Goal: Task Accomplishment & Management: Use online tool/utility

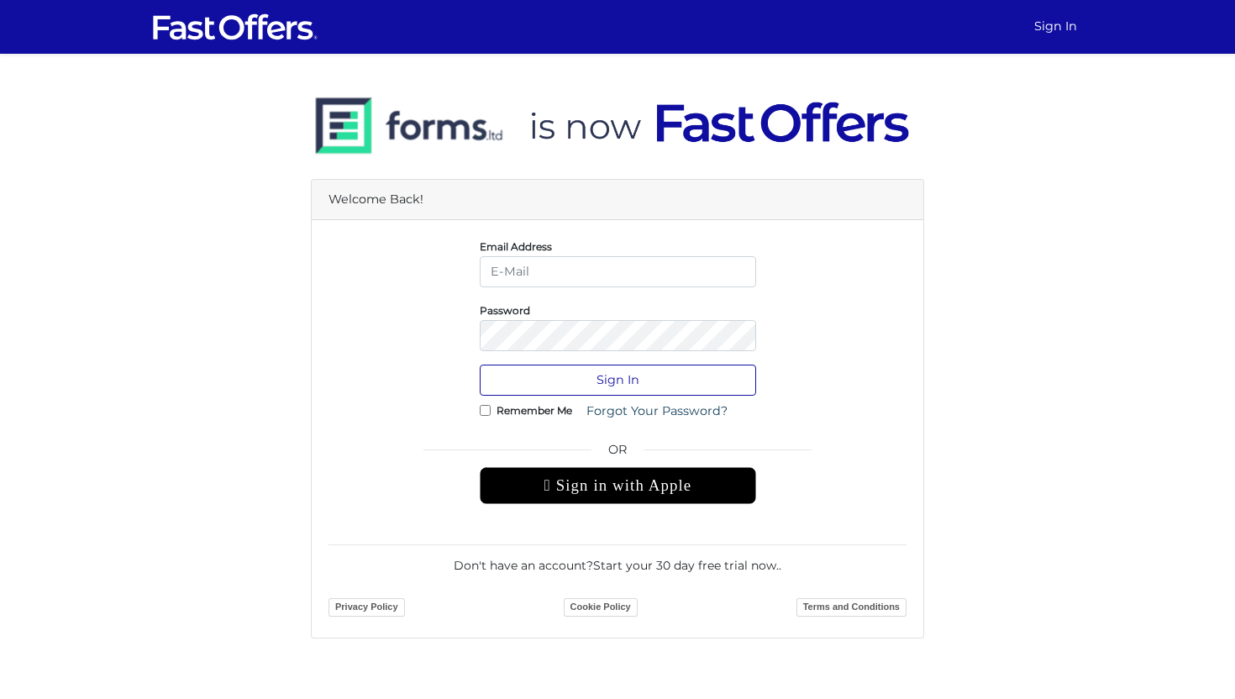
type input "[PERSON_NAME][EMAIL_ADDRESS][DOMAIN_NAME]"
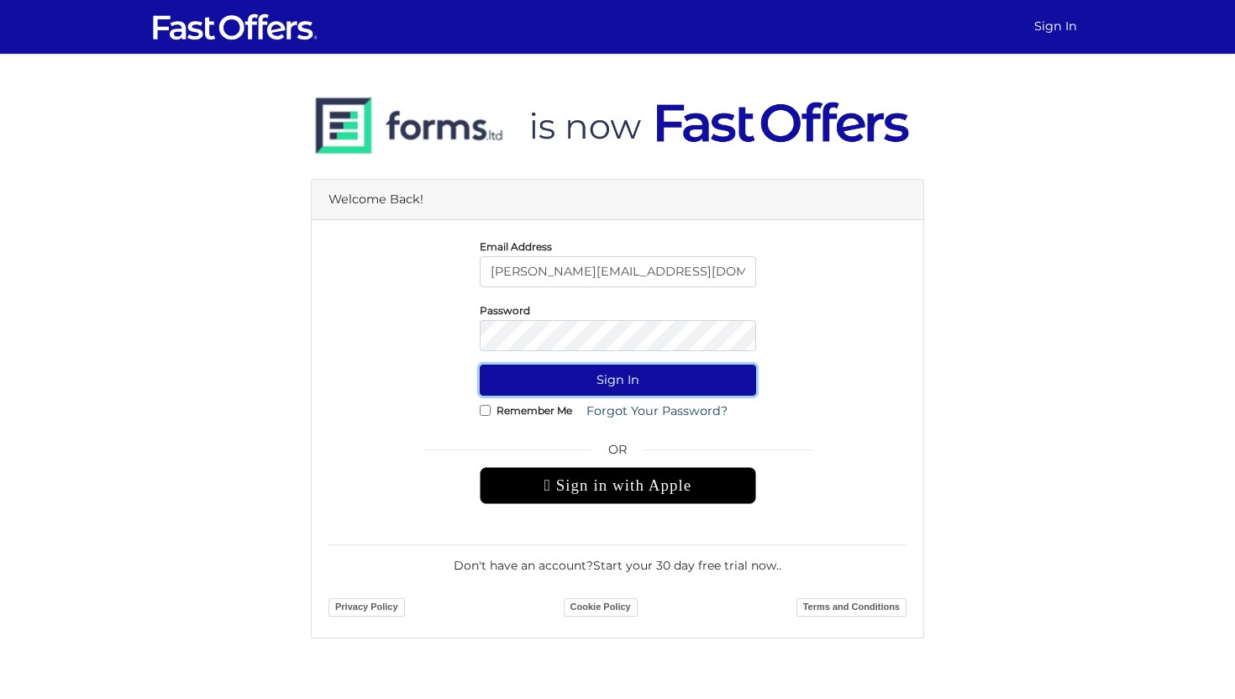
click at [665, 376] on button "Sign In" at bounding box center [618, 380] width 276 height 31
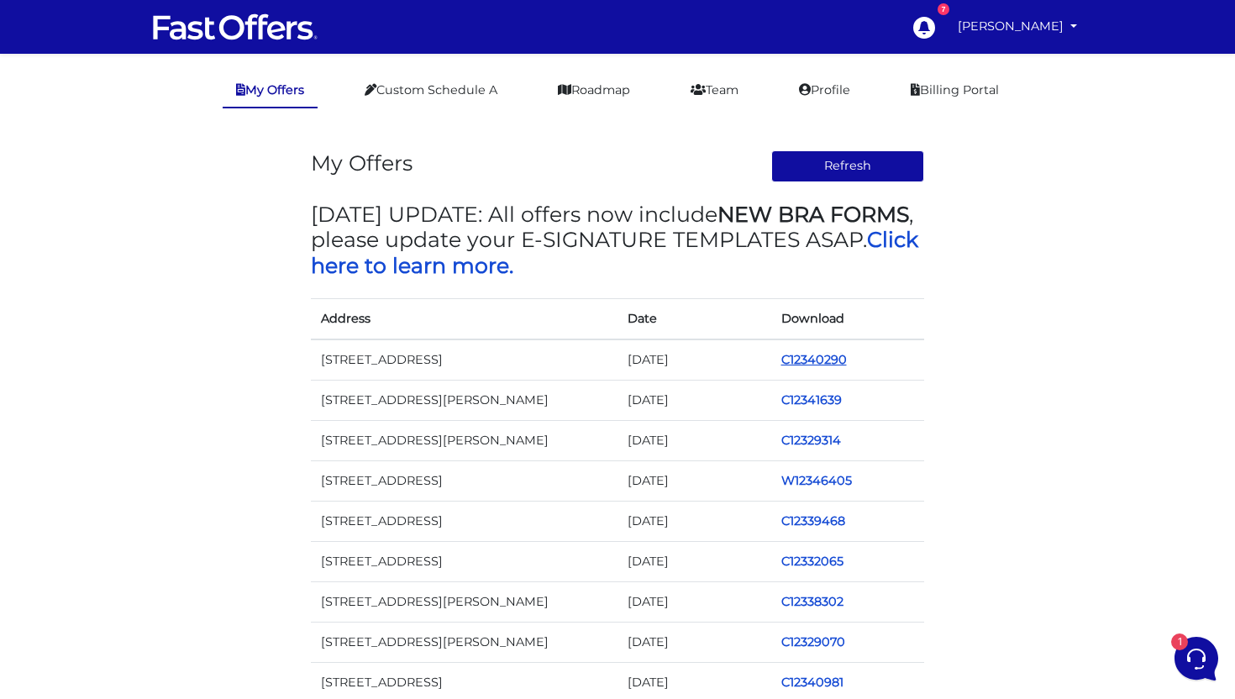
click at [820, 358] on link "C12340290" at bounding box center [814, 359] width 66 height 15
